Goal: Navigation & Orientation: Find specific page/section

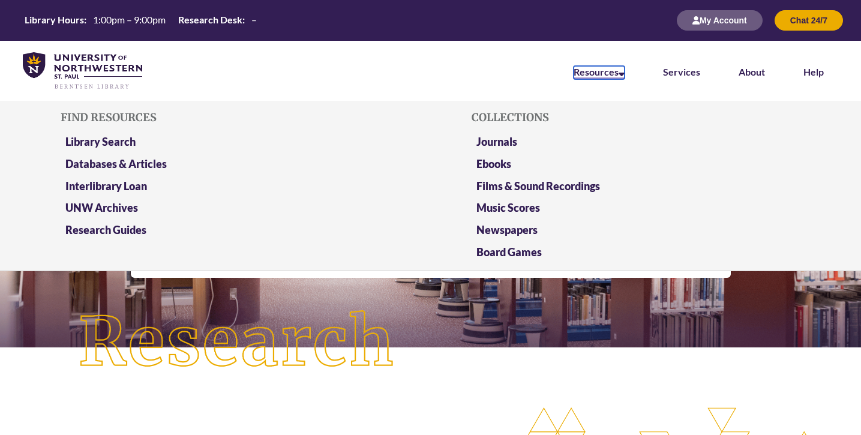
click at [618, 74] on link "Resources" at bounding box center [599, 72] width 51 height 13
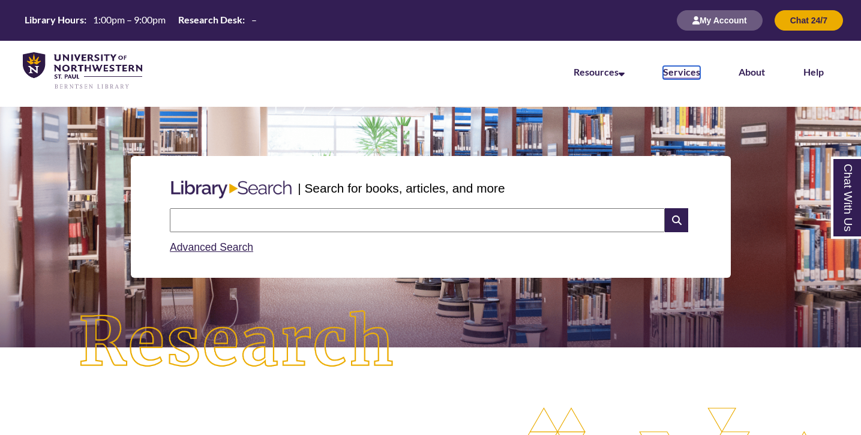
click at [687, 71] on link "Services" at bounding box center [681, 72] width 37 height 13
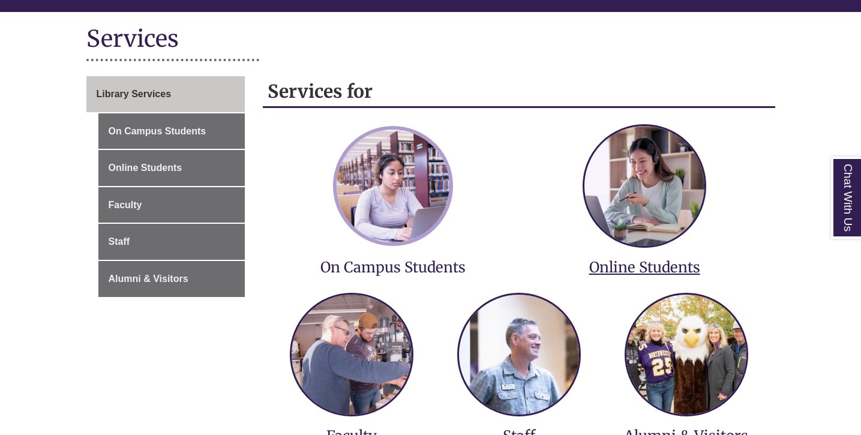
scroll to position [141, 0]
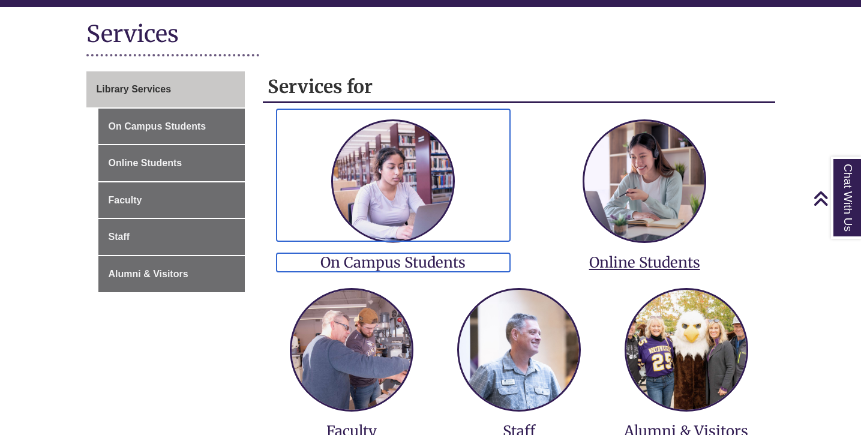
click at [393, 262] on h3 "On Campus Students" at bounding box center [394, 262] width 234 height 19
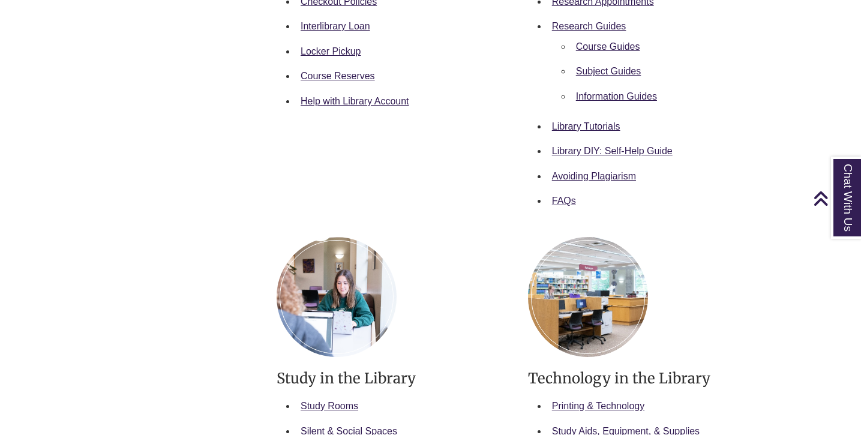
scroll to position [576, 0]
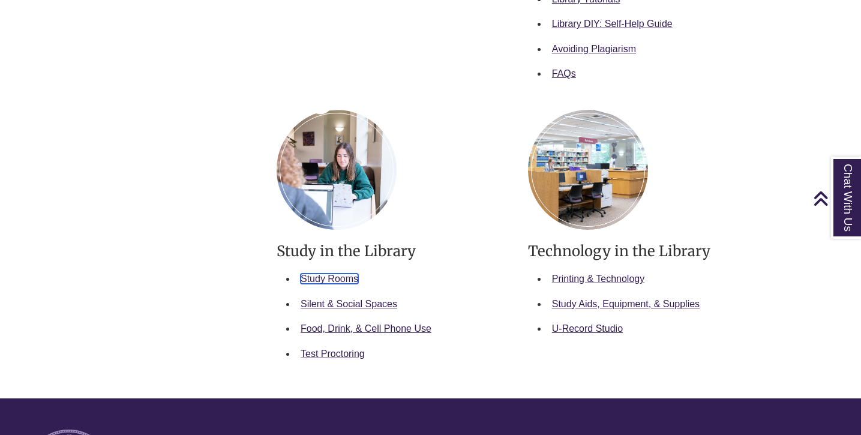
click at [321, 276] on link "Study Rooms" at bounding box center [330, 279] width 58 height 10
